Goal: Task Accomplishment & Management: Use online tool/utility

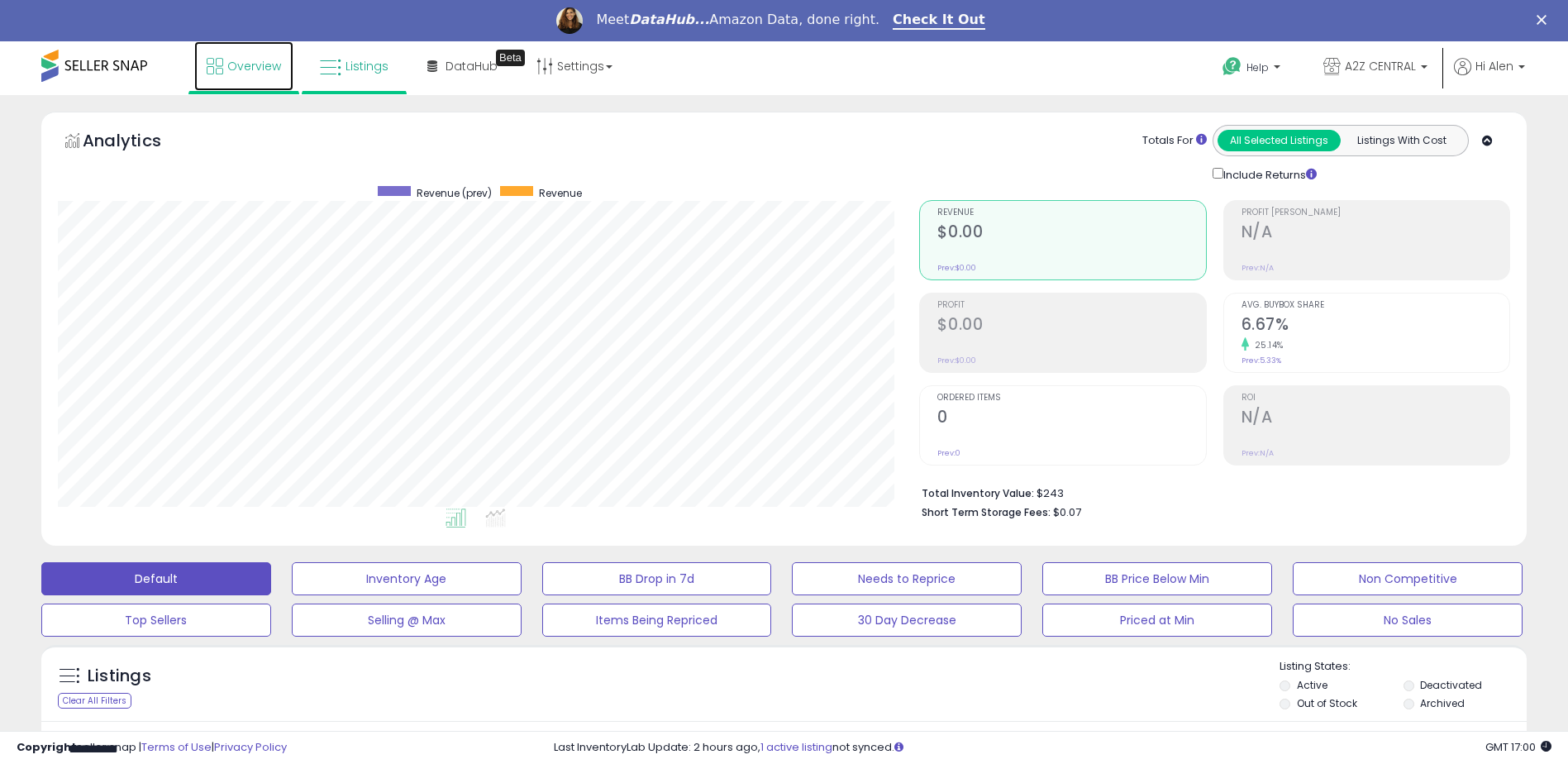
click at [252, 69] on span "Overview" at bounding box center [255, 65] width 54 height 16
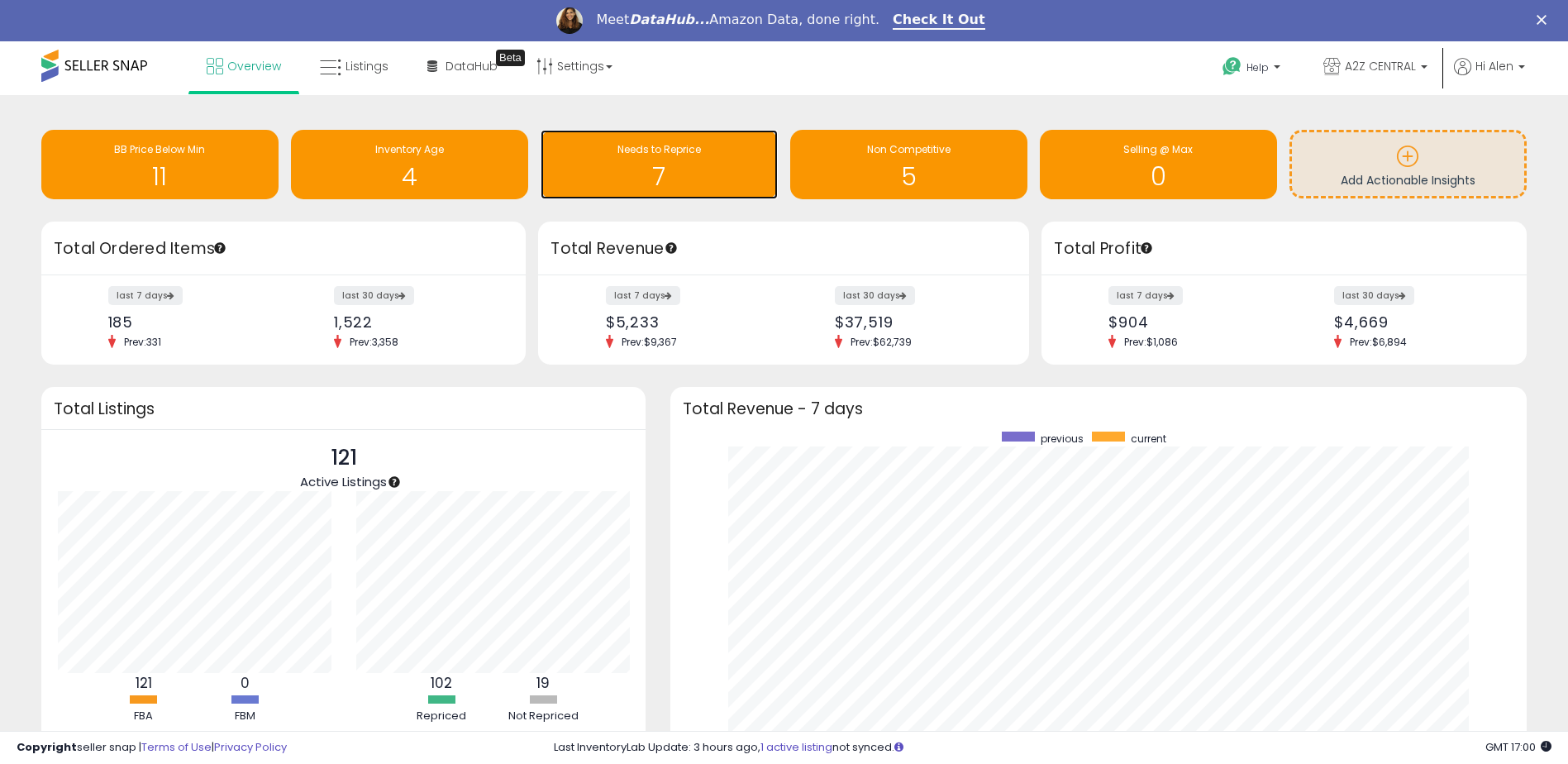
click at [666, 167] on h1 "7" at bounding box center [659, 176] width 221 height 27
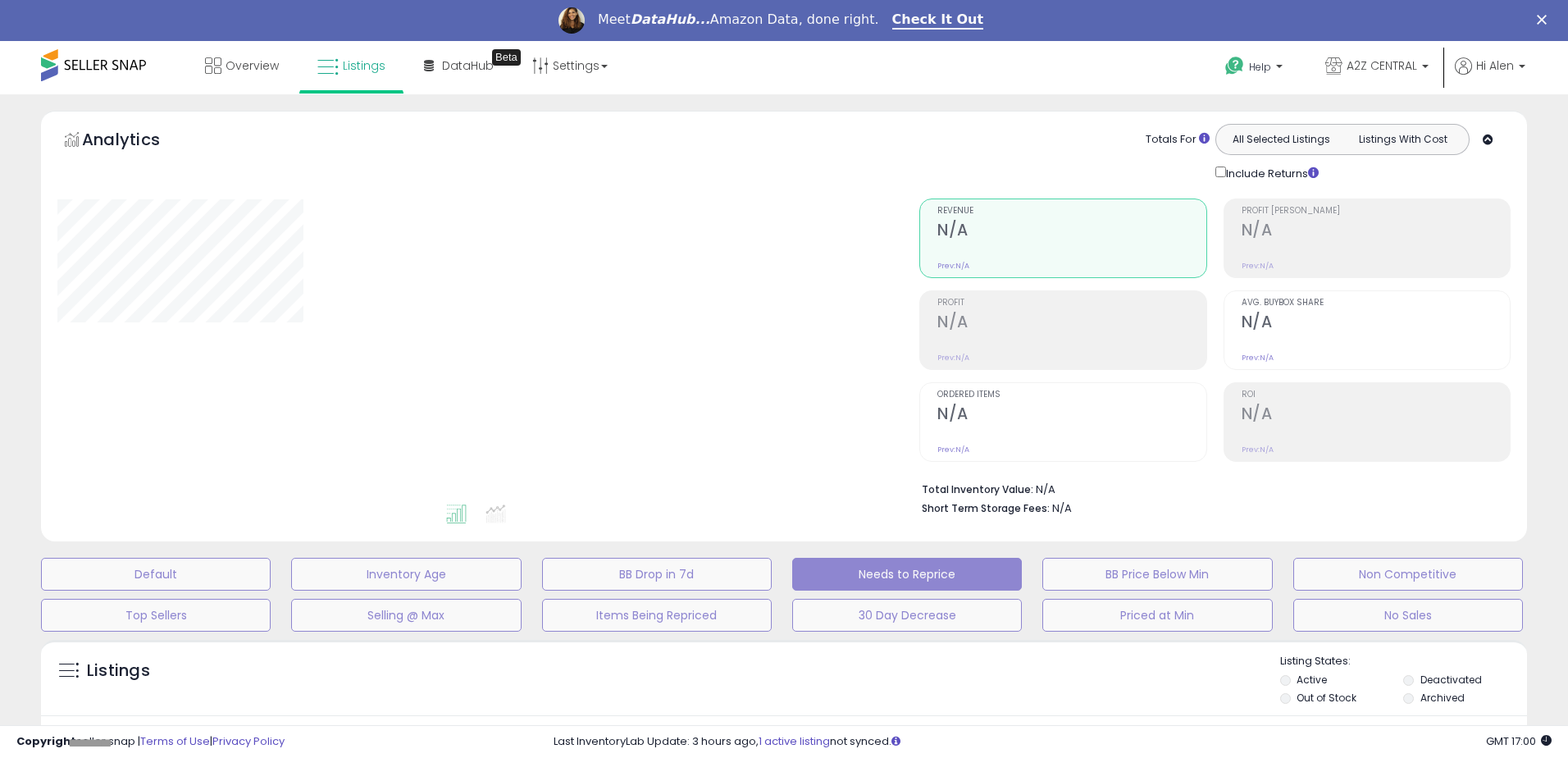
select select "**"
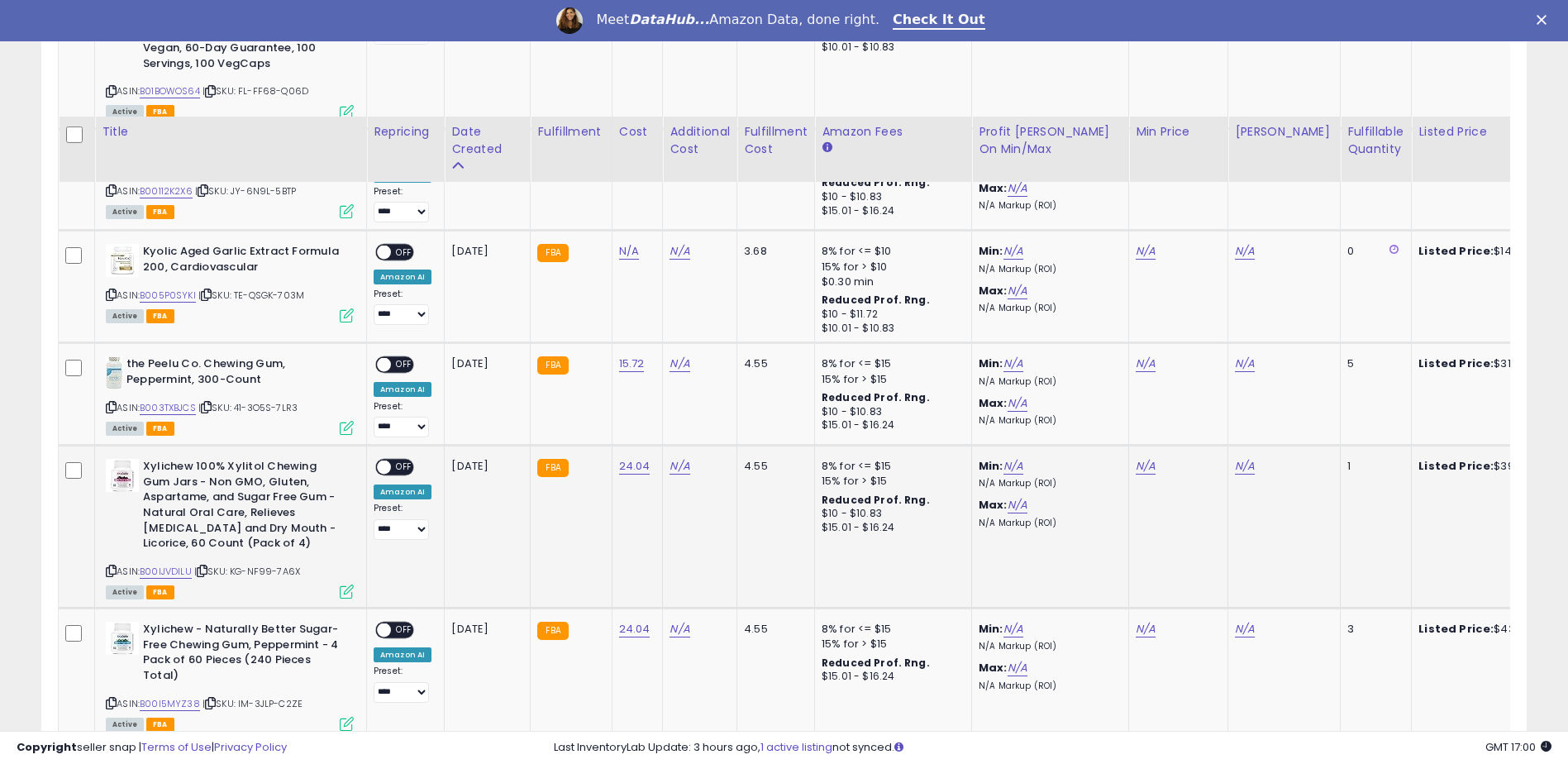
scroll to position [744, 0]
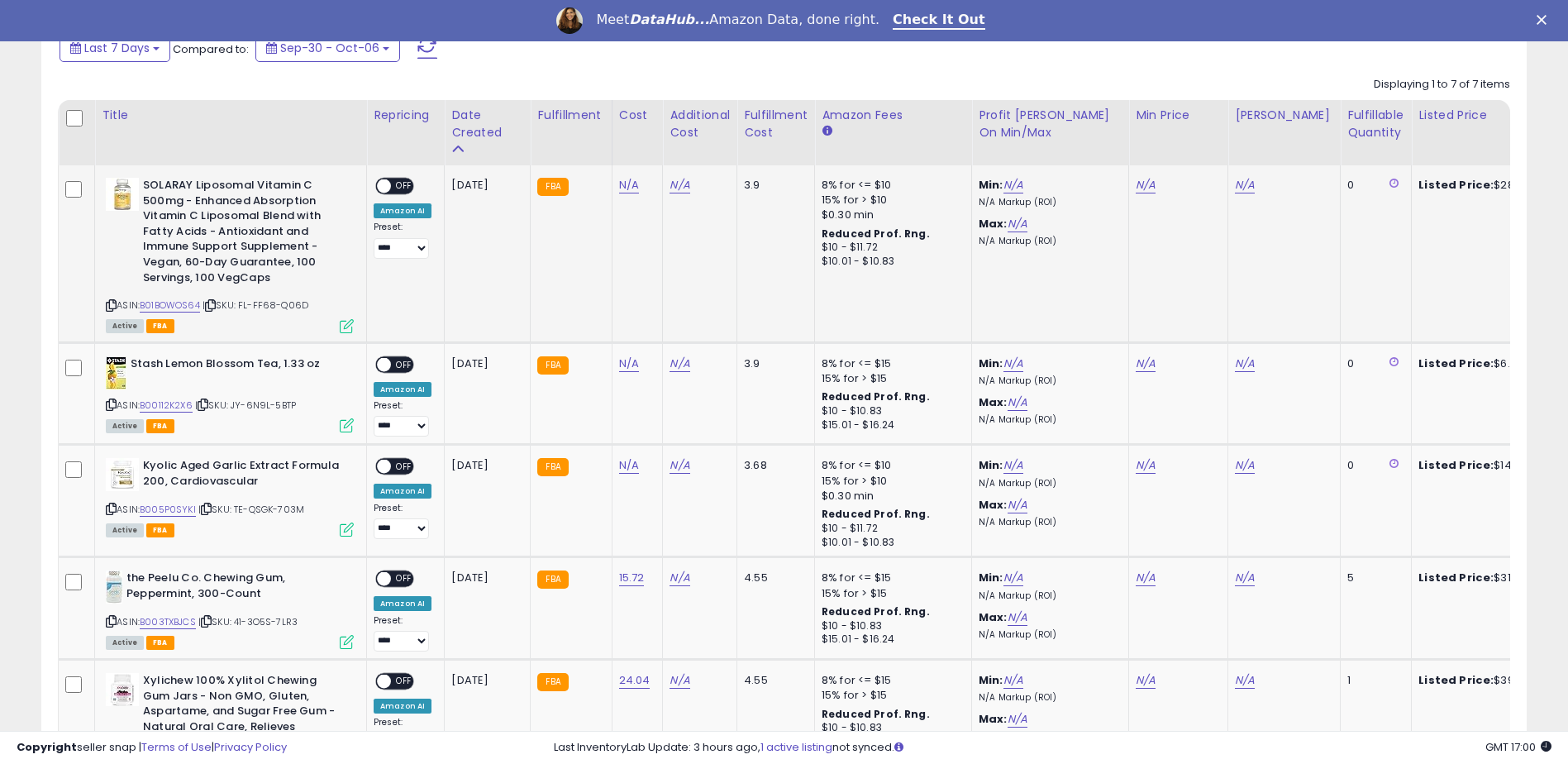
click at [117, 301] on div "ASIN: B01BOWOS64 | SKU: FL-FF68-Q06D Active FBA" at bounding box center [230, 255] width 248 height 154
click at [110, 304] on icon at bounding box center [110, 305] width 11 height 9
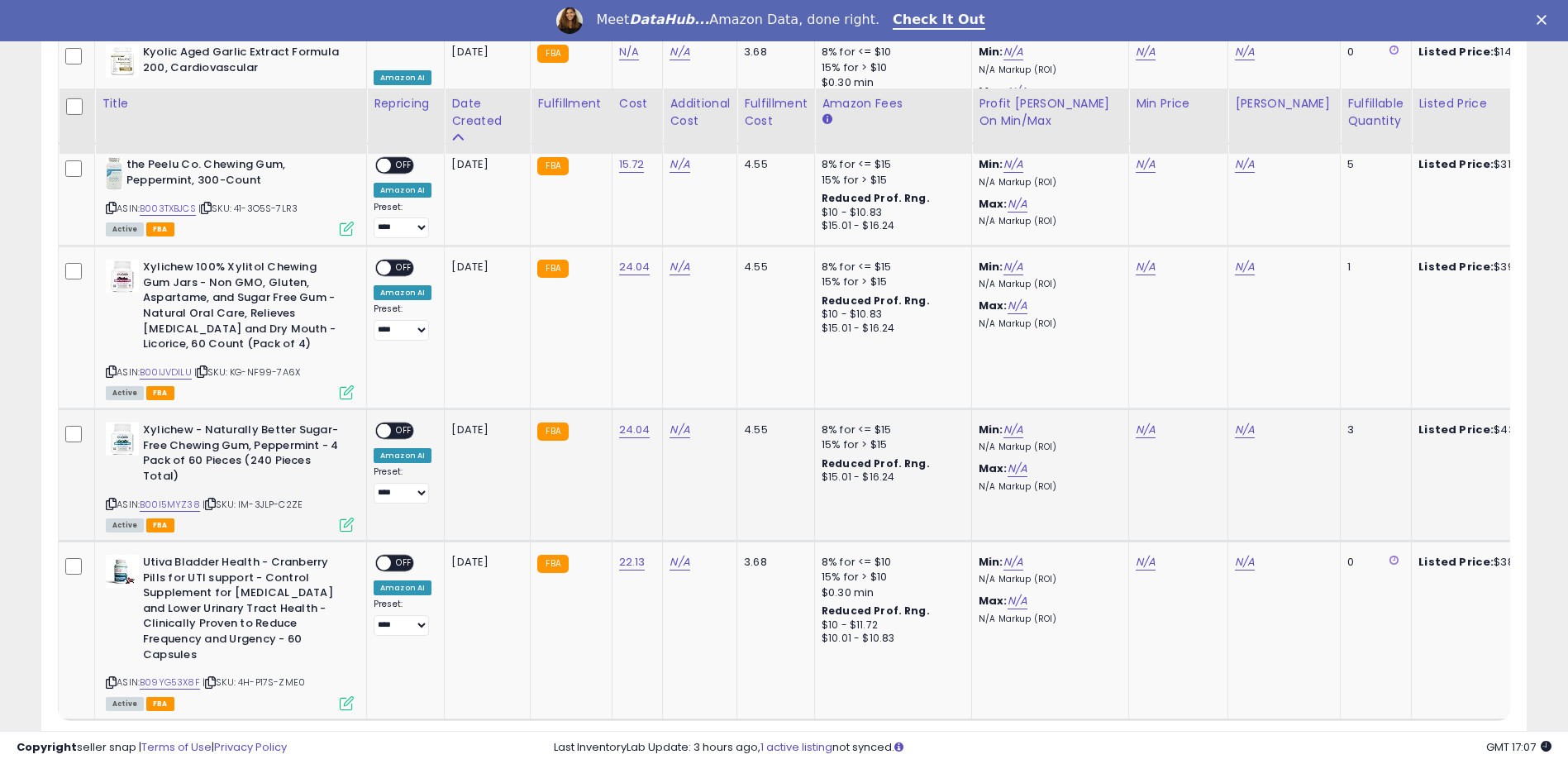
scroll to position [1254, 0]
